Goal: Information Seeking & Learning: Learn about a topic

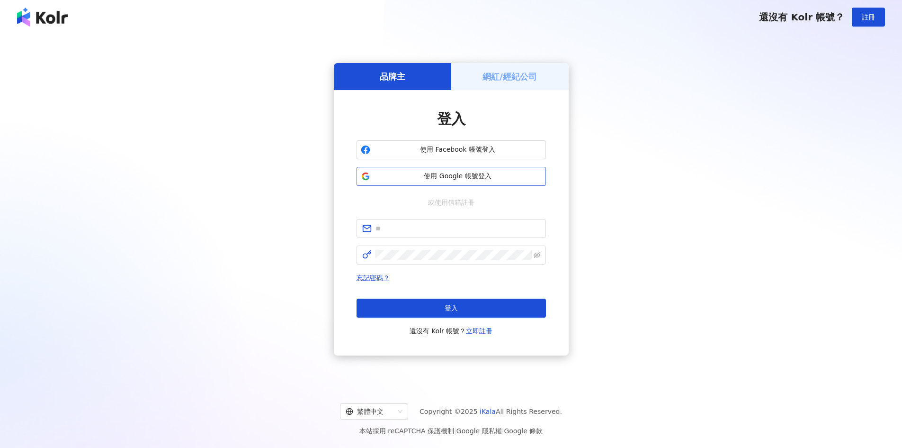
click at [428, 183] on button "使用 Google 帳號登入" at bounding box center [451, 176] width 189 height 19
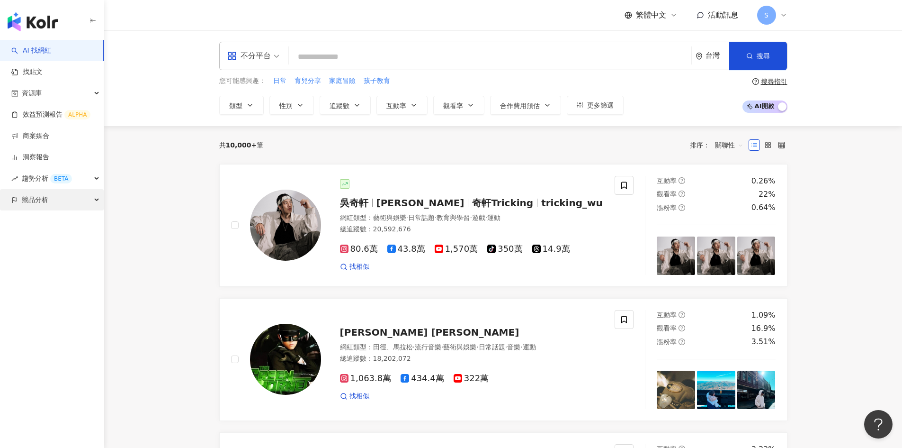
click at [40, 192] on span "競品分析" at bounding box center [35, 199] width 27 height 21
click at [41, 244] on link "關鍵字提及分析" at bounding box center [46, 242] width 46 height 9
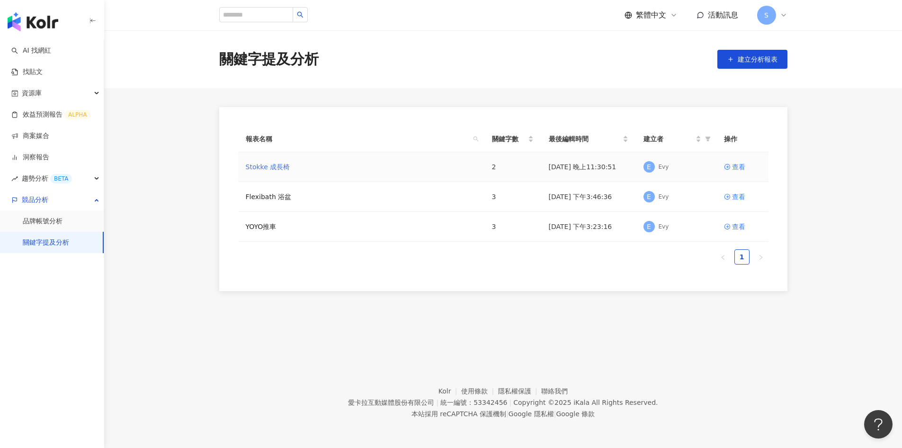
click at [270, 165] on link "Stokke 成長椅" at bounding box center [268, 167] width 45 height 10
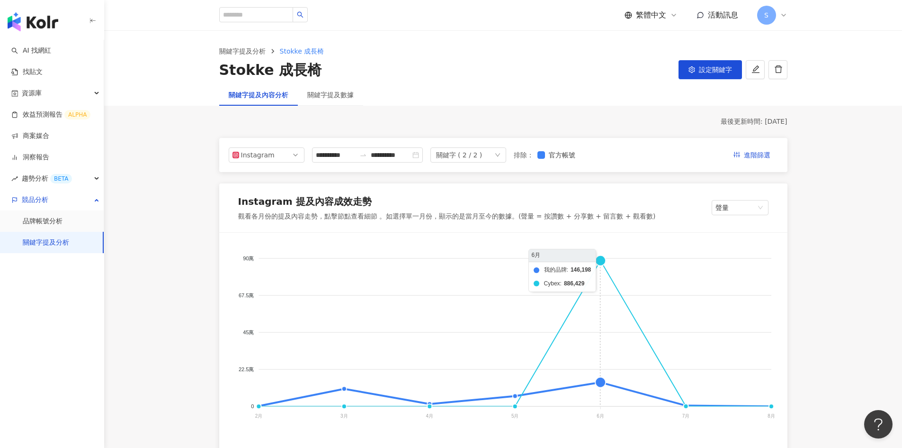
click at [597, 380] on foreignobject "我的品牌 Cybex" at bounding box center [504, 338] width 546 height 189
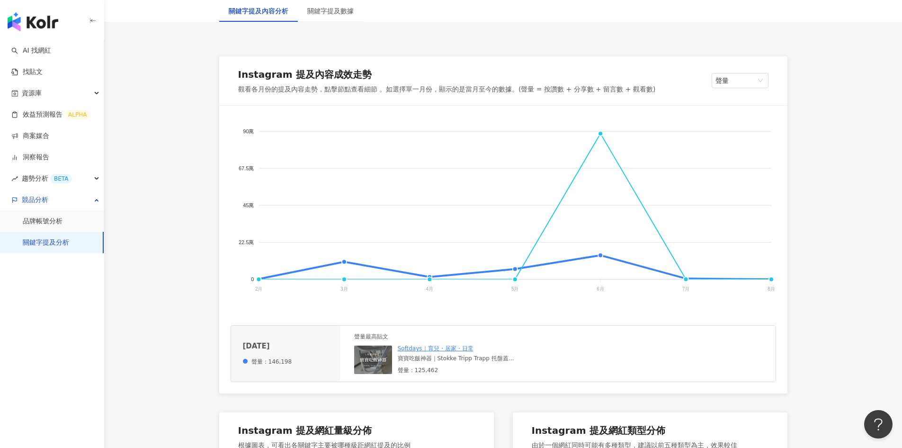
scroll to position [142, 0]
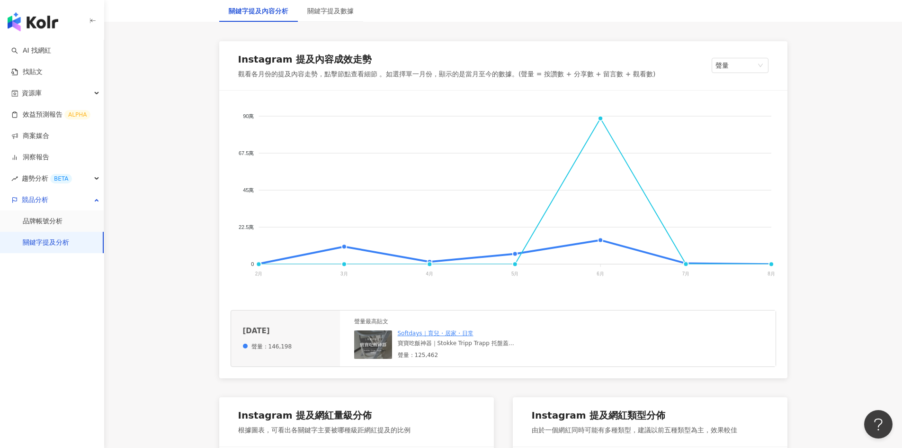
click at [430, 346] on div "寶寶吃飯神器｜Stokke Tripp Trapp 托盤蓋 你家也是這張寶寶神椅嗎？ 寶寶進入副食品時期了嗎？ 這個托盤蓋，真的讓爸媽省下超多清潔力氣 👏 👶…" at bounding box center [469, 343] width 142 height 8
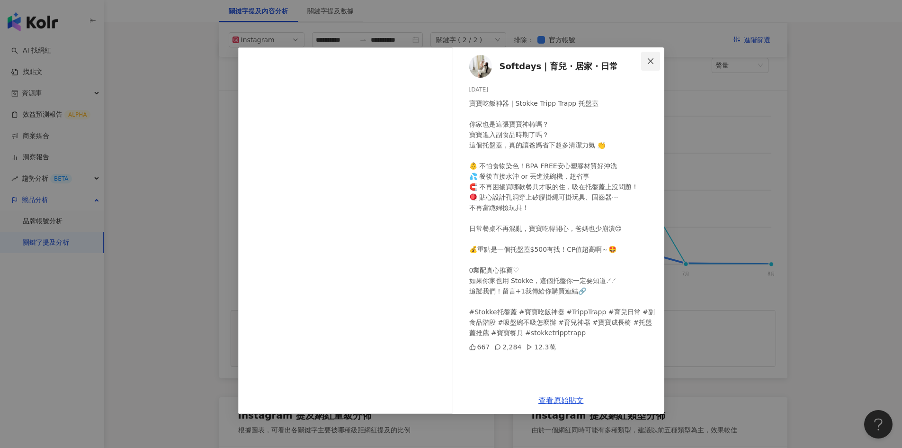
click at [649, 60] on icon "close" at bounding box center [651, 61] width 6 height 6
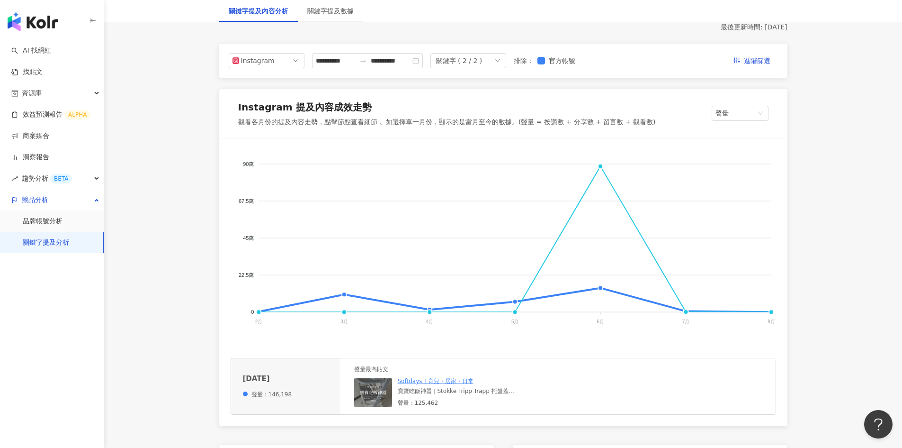
scroll to position [95, 0]
click at [340, 9] on div "關鍵字提及數據" at bounding box center [330, 11] width 46 height 10
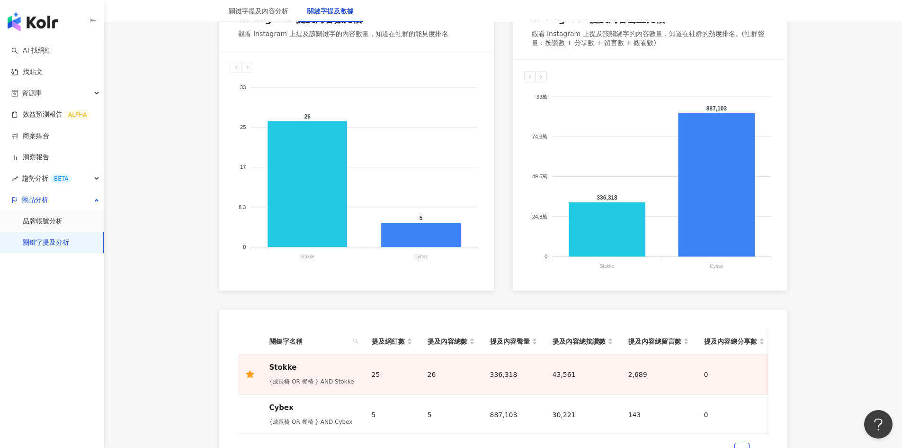
scroll to position [369, 0]
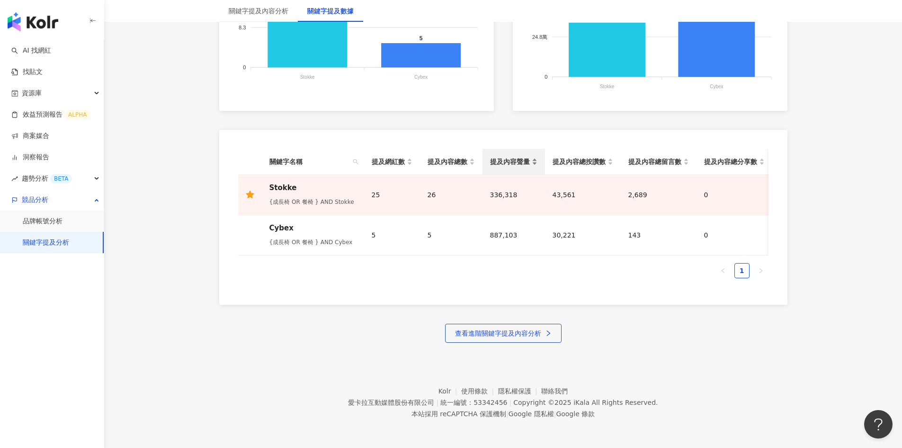
click at [510, 156] on span "提及內容聲量" at bounding box center [510, 161] width 40 height 10
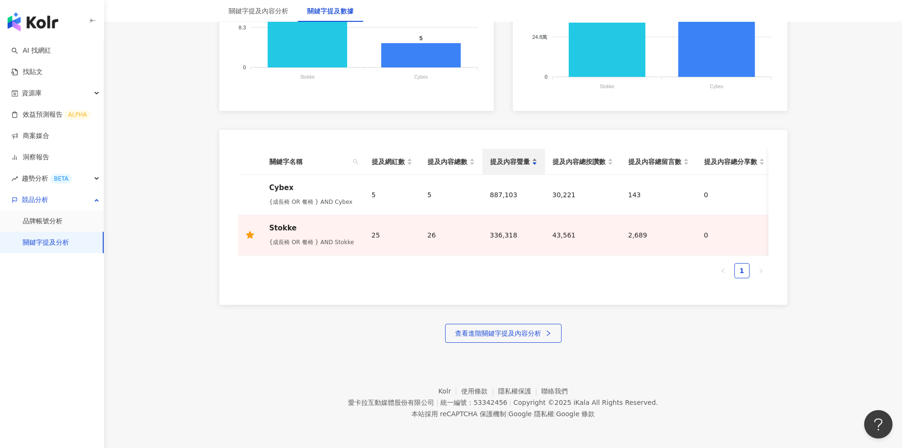
click at [510, 156] on span "提及內容聲量" at bounding box center [510, 161] width 40 height 10
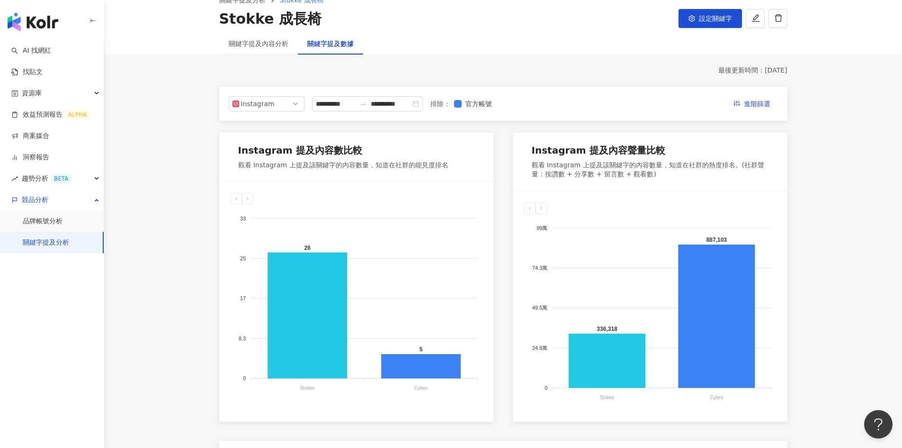
scroll to position [0, 0]
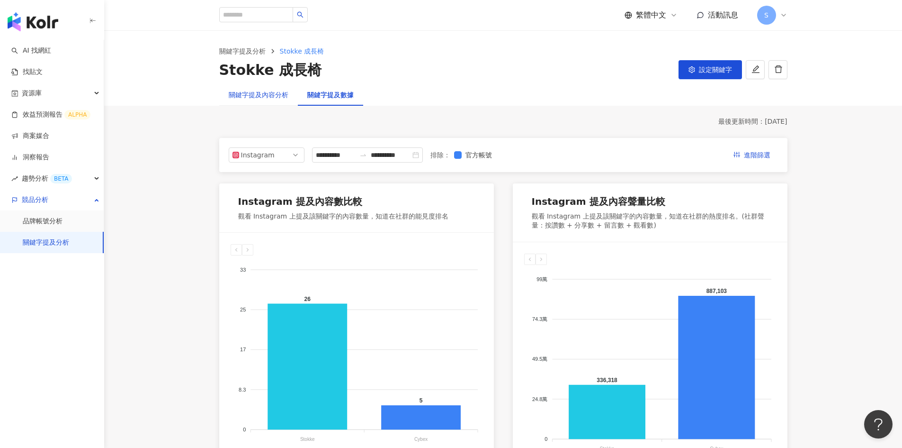
click at [271, 97] on div "關鍵字提及內容分析" at bounding box center [259, 95] width 60 height 10
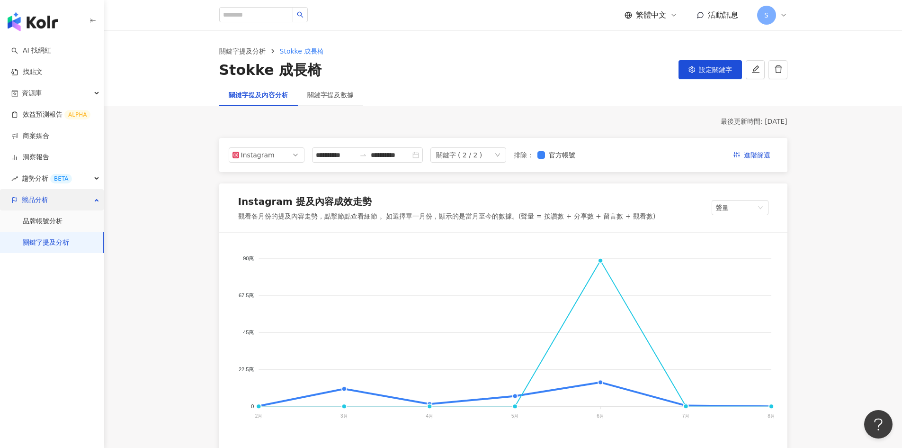
click at [97, 204] on div "競品分析" at bounding box center [52, 199] width 104 height 21
